Goal: Information Seeking & Learning: Find specific fact

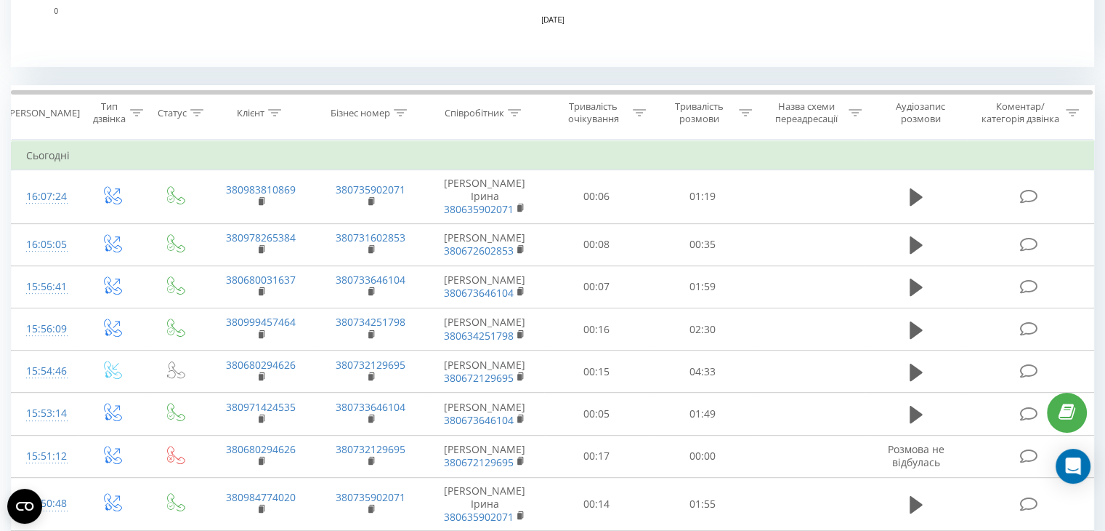
scroll to position [541, 0]
click at [512, 108] on div at bounding box center [514, 114] width 13 height 12
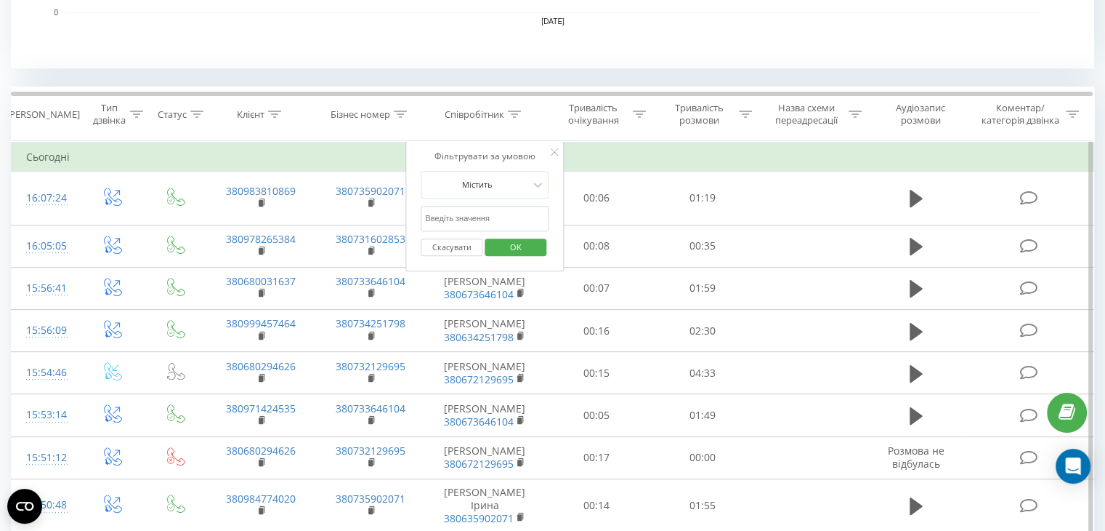
click at [474, 212] on input "text" at bounding box center [485, 218] width 128 height 25
type input "кост"
click at [502, 241] on span "OK" at bounding box center [516, 246] width 41 height 23
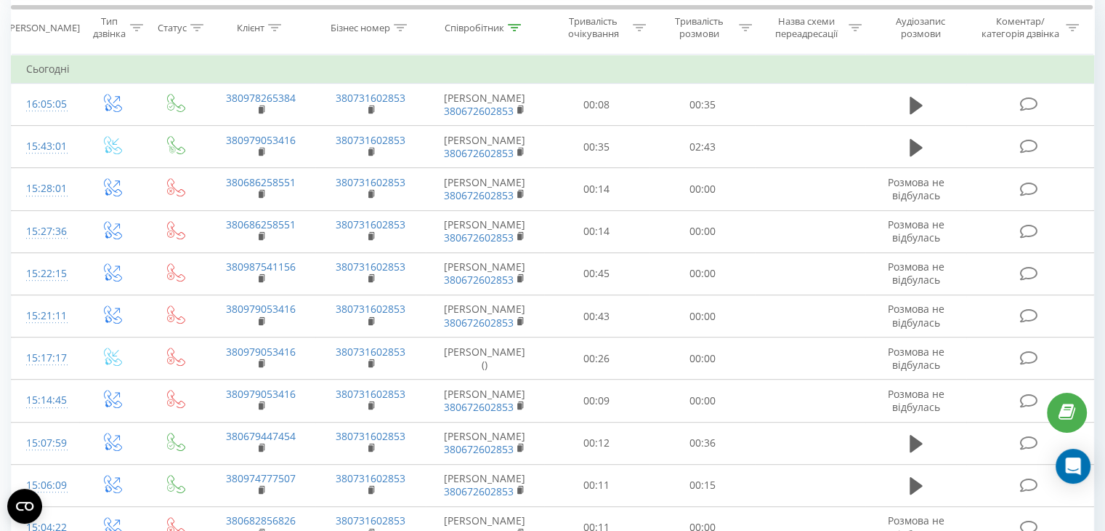
scroll to position [605, 0]
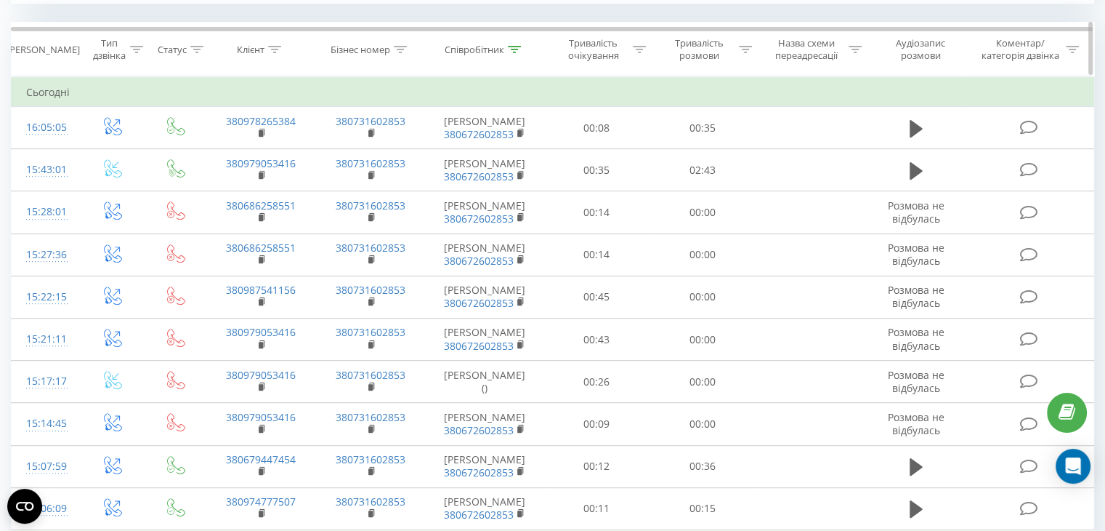
click at [520, 44] on div at bounding box center [514, 50] width 13 height 12
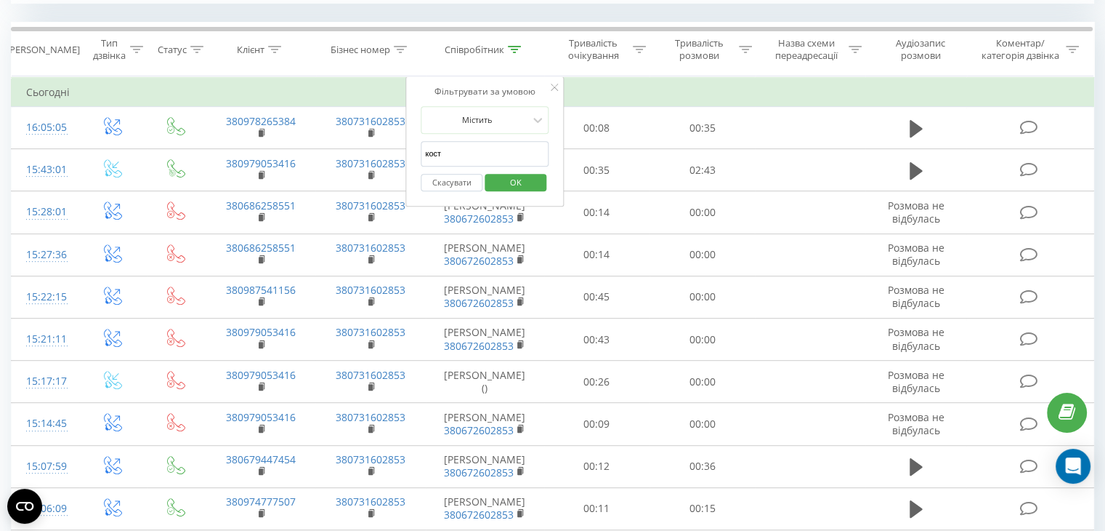
click at [488, 158] on input "кост" at bounding box center [485, 153] width 128 height 25
type input "Інна"
click at [522, 173] on span "OK" at bounding box center [516, 182] width 41 height 23
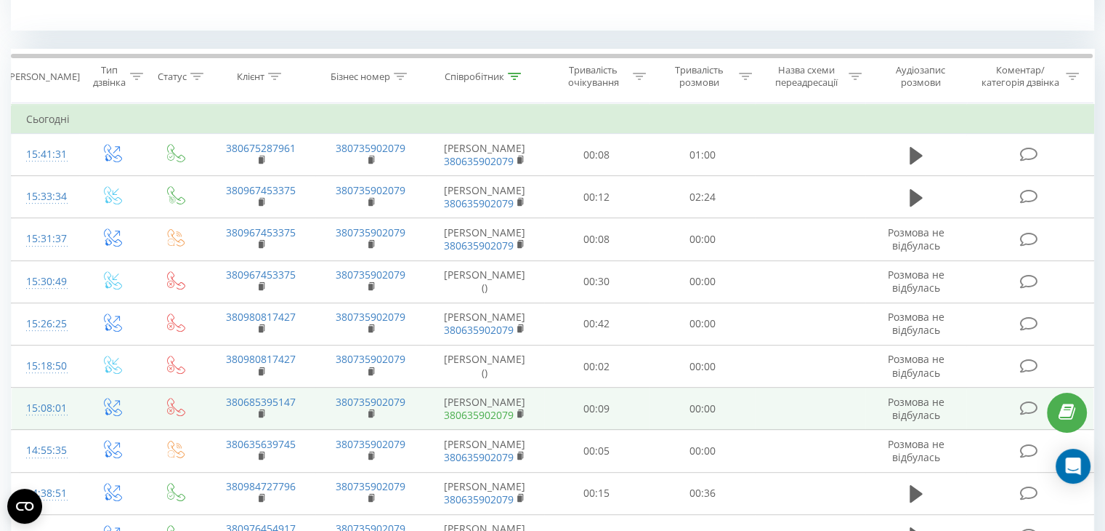
scroll to position [586, 0]
